Goal: Task Accomplishment & Management: Manage account settings

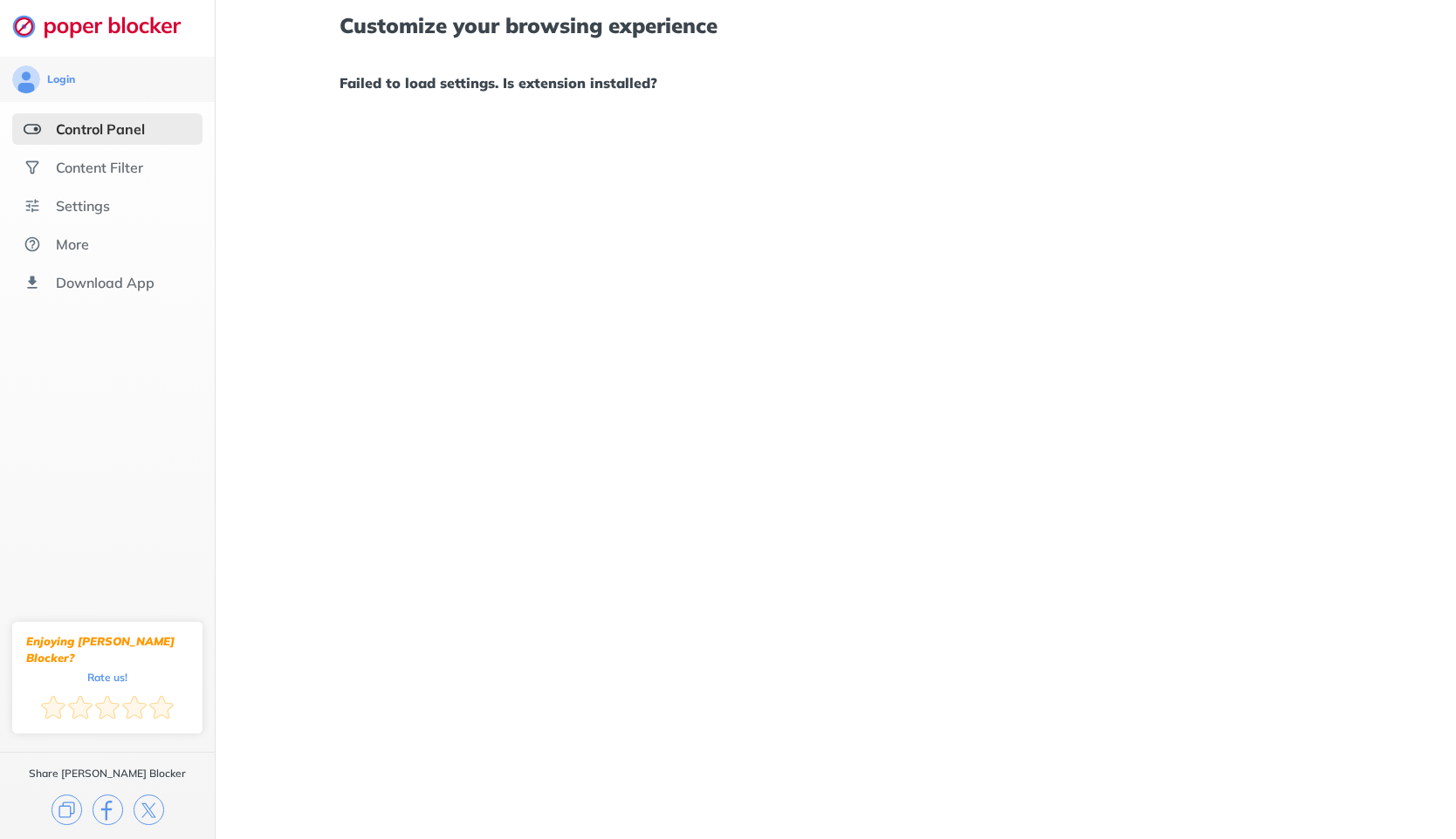
click at [587, 143] on div "Customize your browsing experience Failed to load settings. Is extension instal…" at bounding box center [836, 420] width 1241 height 839
click at [615, 218] on div "Customize your browsing experience Failed to load settings. Is extension instal…" at bounding box center [836, 420] width 1241 height 839
click at [145, 174] on div "Content Filter" at bounding box center [108, 168] width 191 height 31
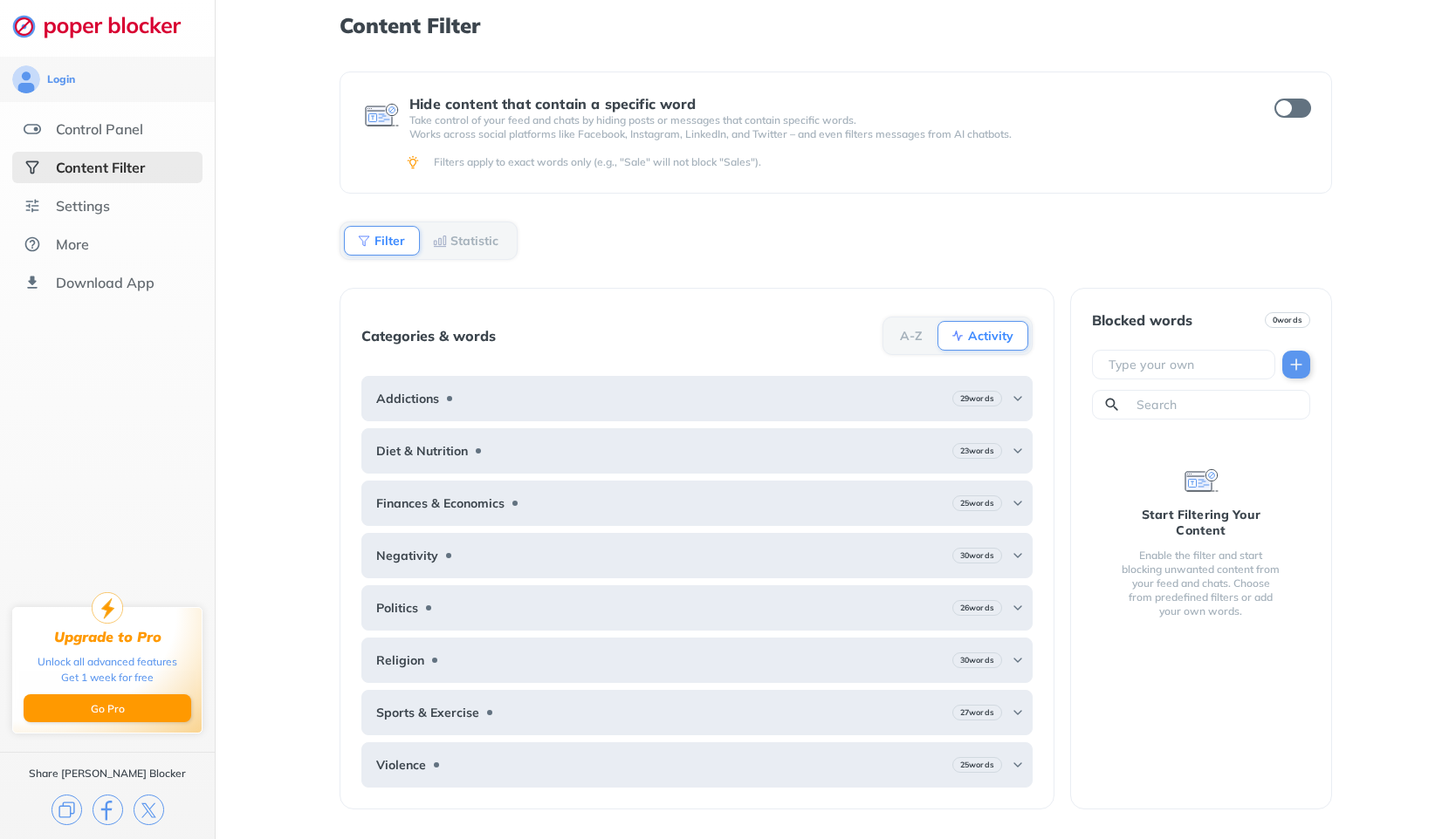
click at [712, 218] on div "Hide content that contain a specific word Take control of your feed and chats b…" at bounding box center [835, 455] width 993 height 768
click at [92, 205] on div "Settings" at bounding box center [83, 206] width 54 height 17
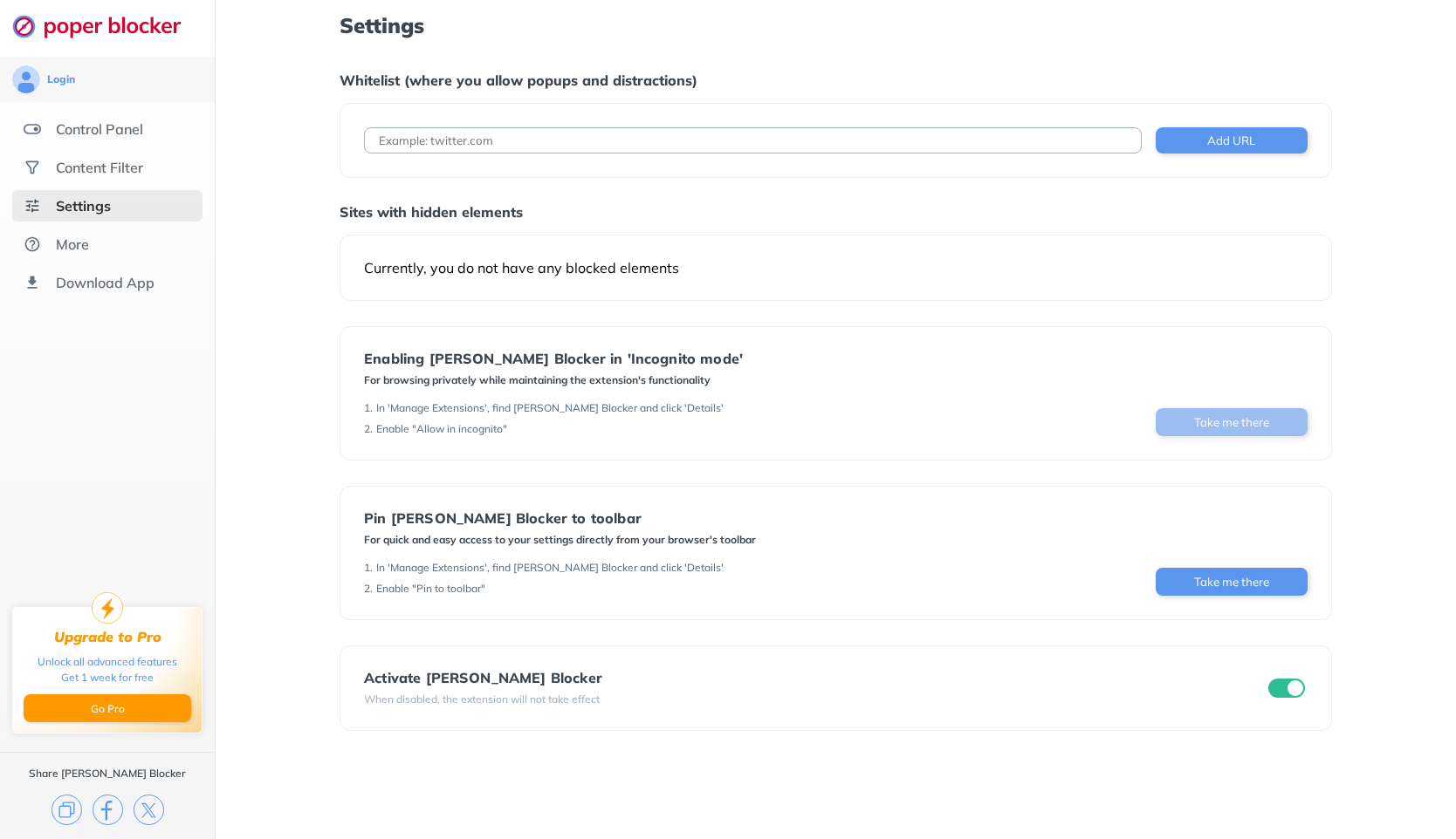
click at [1223, 426] on button "Take me there" at bounding box center [1232, 422] width 152 height 28
click at [1185, 426] on button "Take me there" at bounding box center [1232, 422] width 152 height 28
